Goal: Transaction & Acquisition: Download file/media

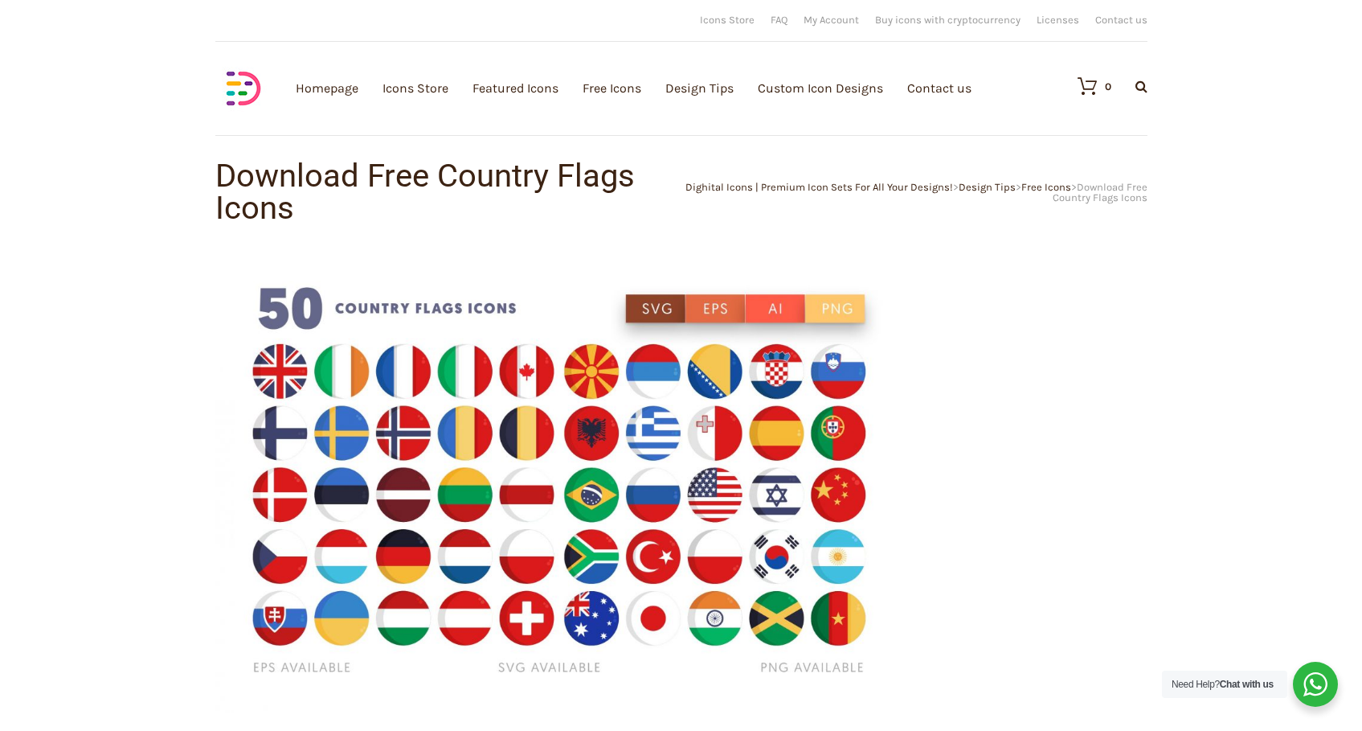
click at [418, 379] on img at bounding box center [560, 482] width 691 height 461
click at [706, 304] on img at bounding box center [560, 482] width 691 height 461
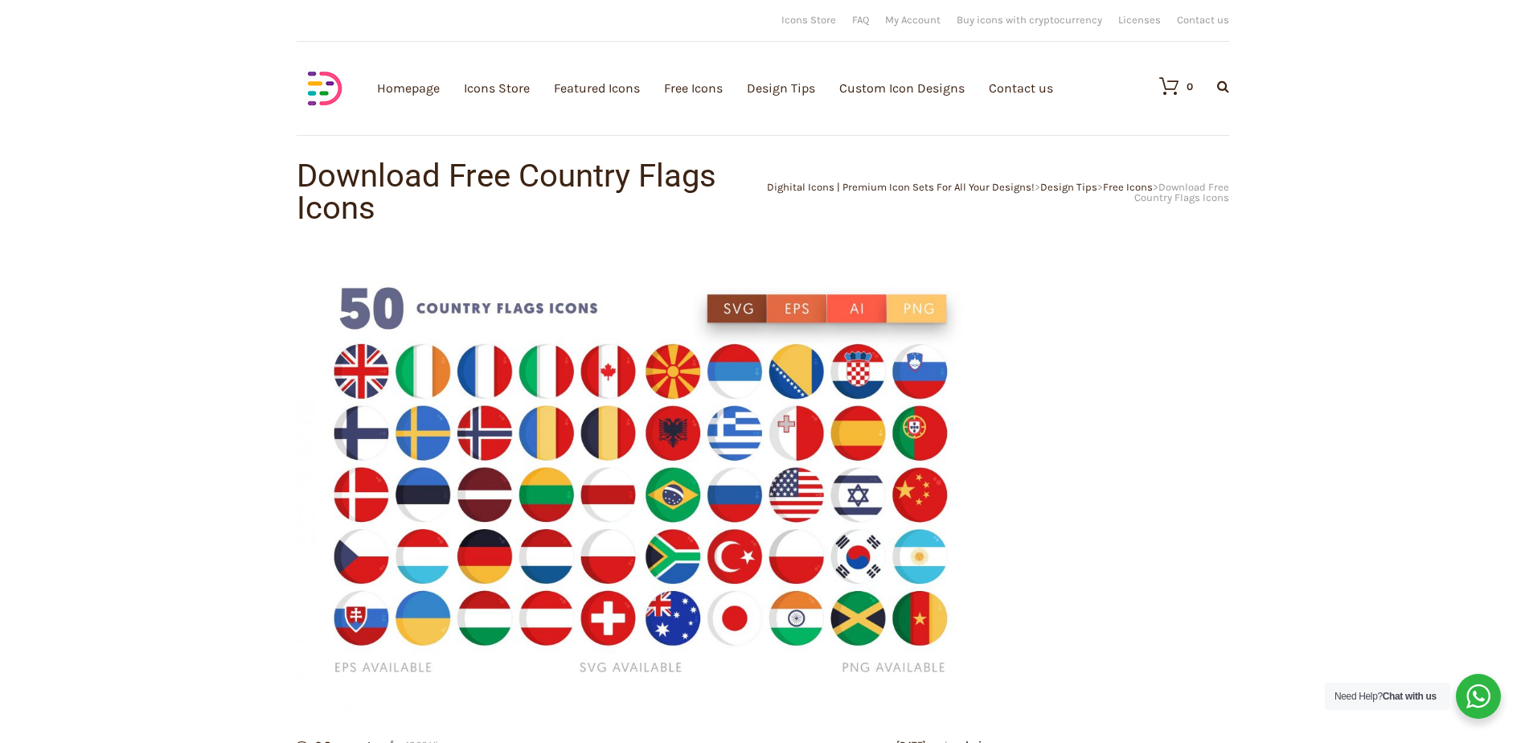
click at [1207, 199] on span "Download Free Country Flags Icons" at bounding box center [1181, 192] width 95 height 23
click at [602, 90] on link "Featured Icons" at bounding box center [597, 88] width 86 height 176
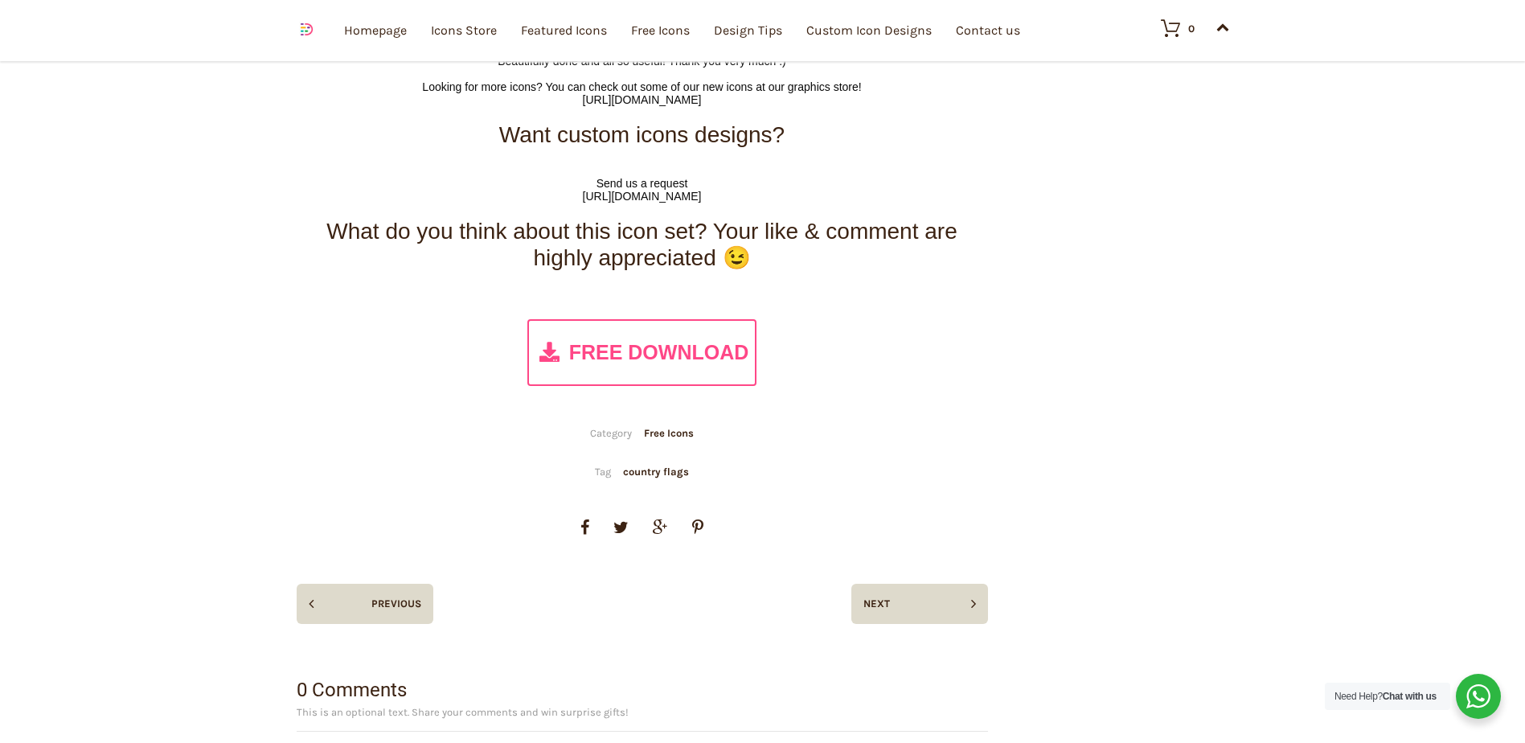
scroll to position [9173, 0]
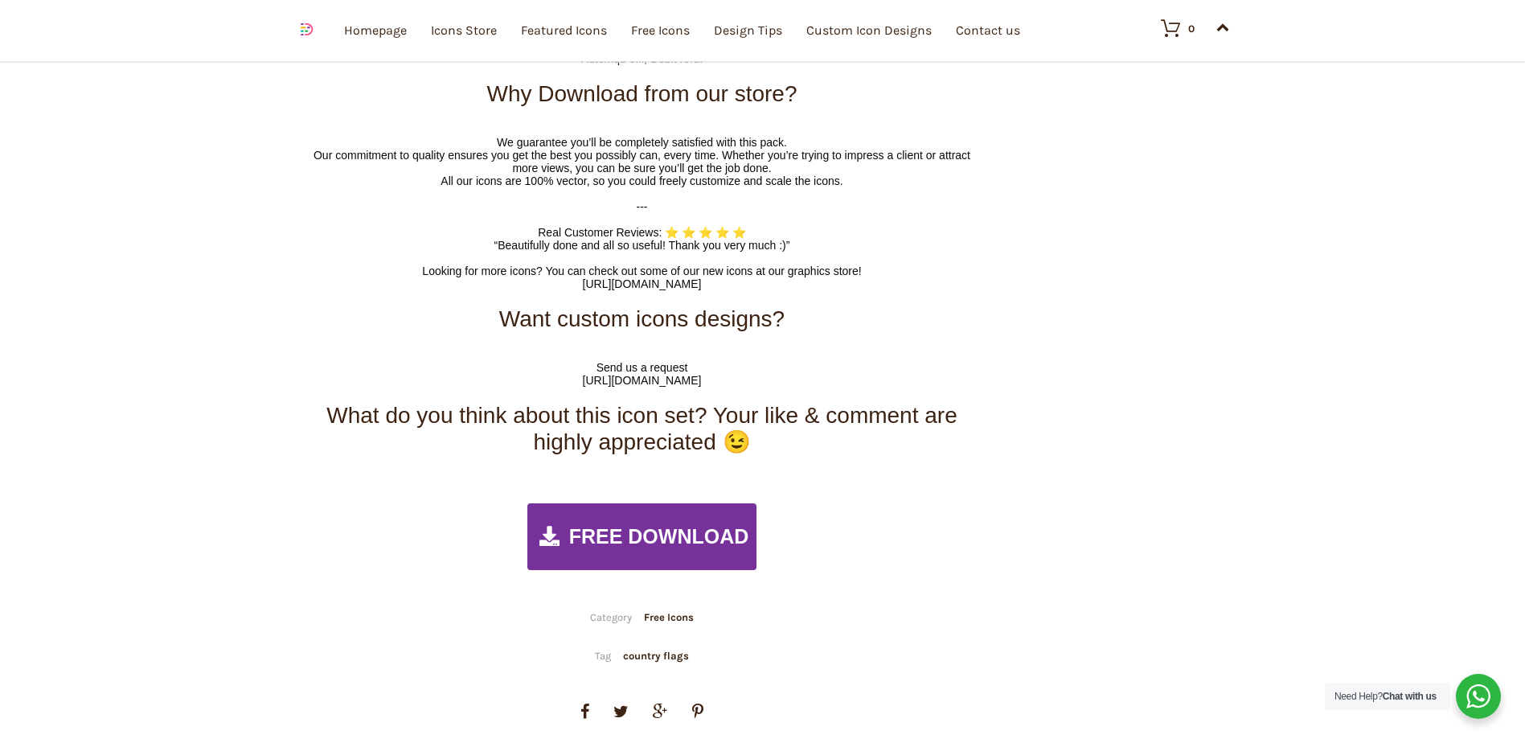
click at [606, 535] on span "FREE DOWNLOAD" at bounding box center [659, 536] width 180 height 23
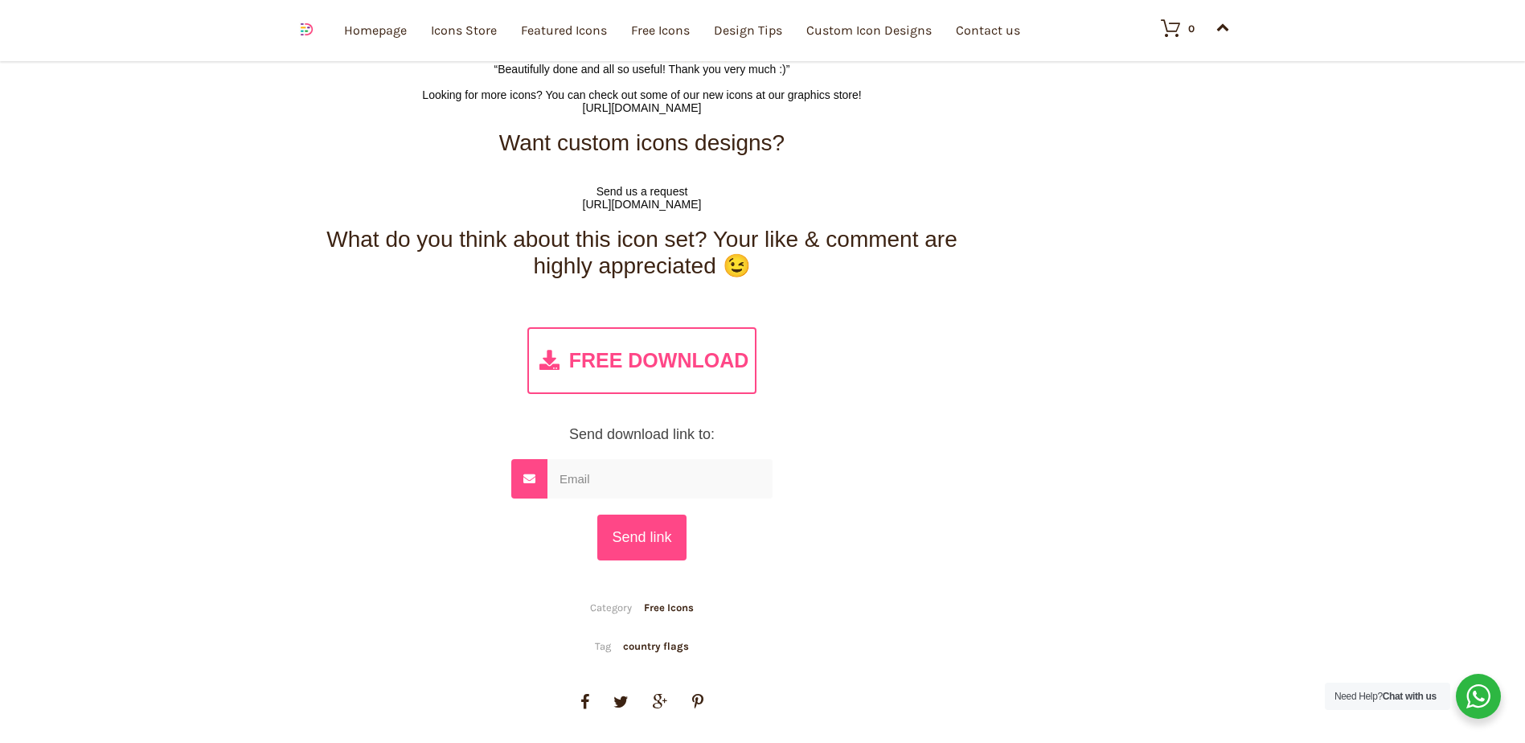
scroll to position [9414, 0]
